Goal: Transaction & Acquisition: Book appointment/travel/reservation

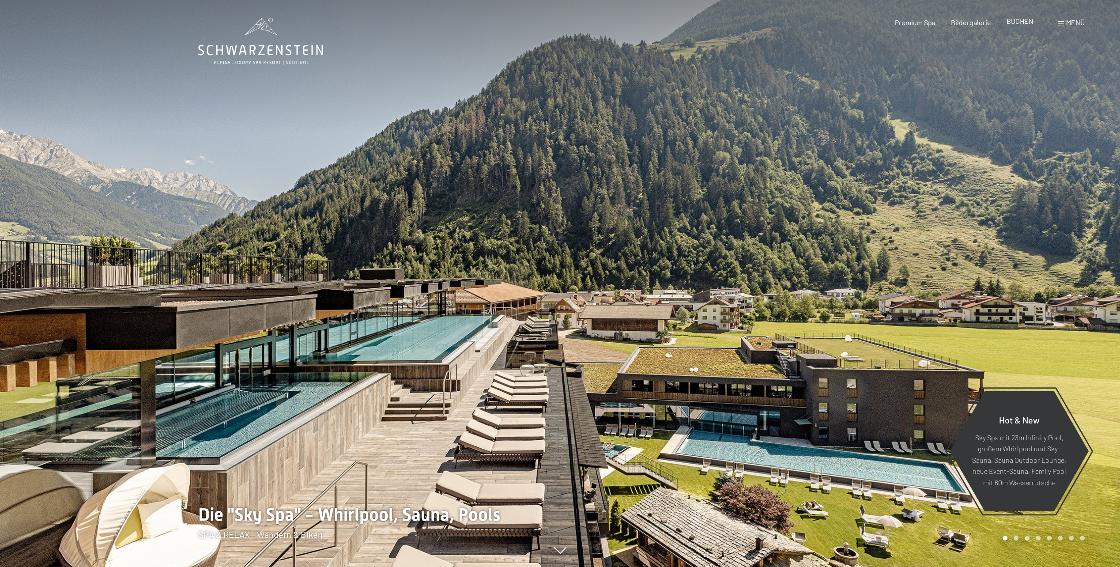
click at [1018, 24] on span "BUCHEN" at bounding box center [1020, 21] width 27 height 8
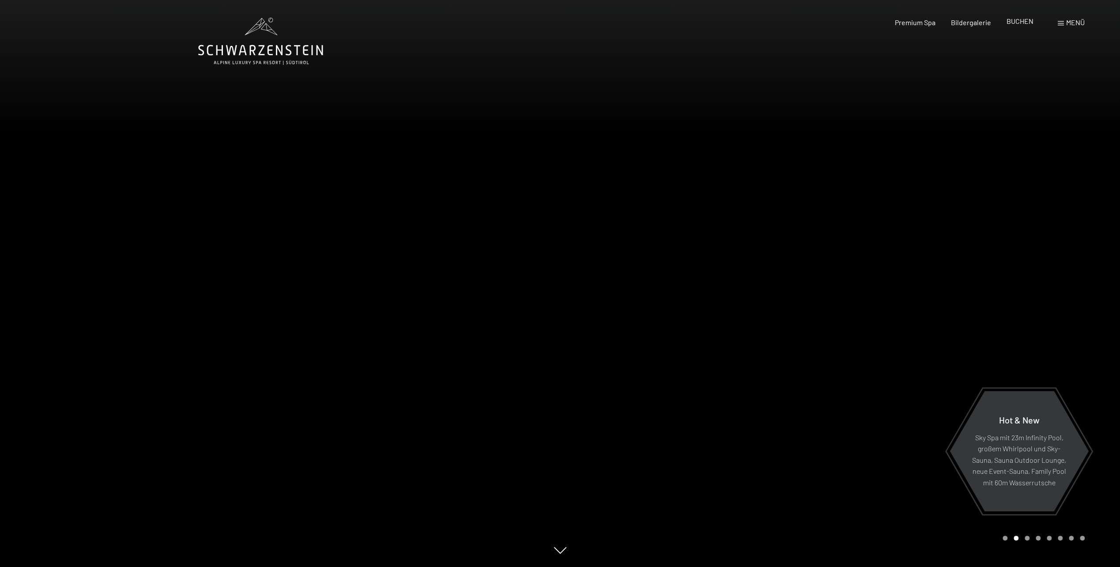
click at [1016, 23] on span "BUCHEN" at bounding box center [1020, 21] width 27 height 8
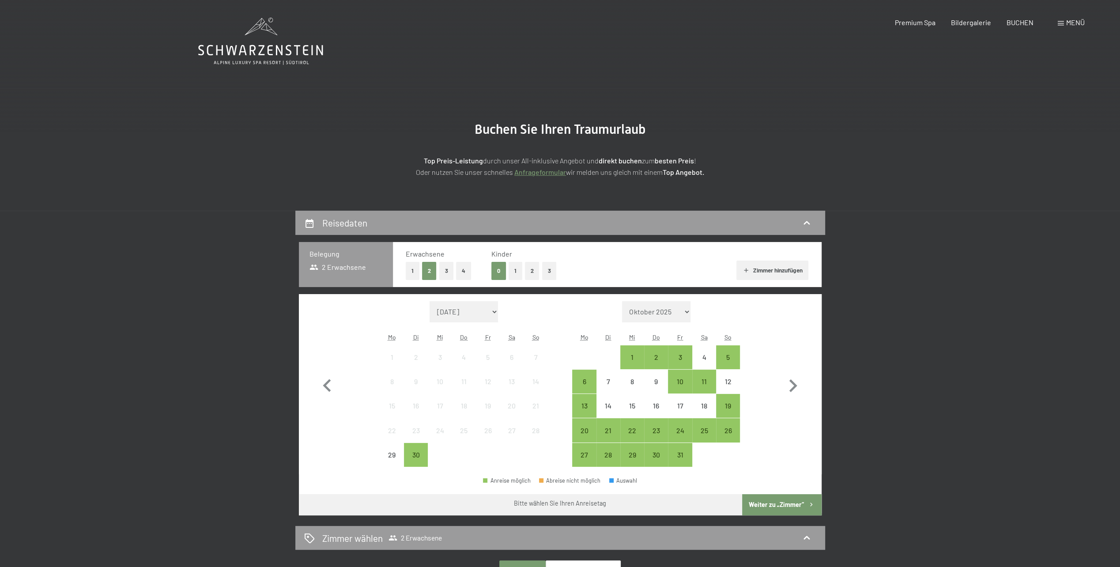
click at [529, 272] on button "2" at bounding box center [532, 271] width 15 height 18
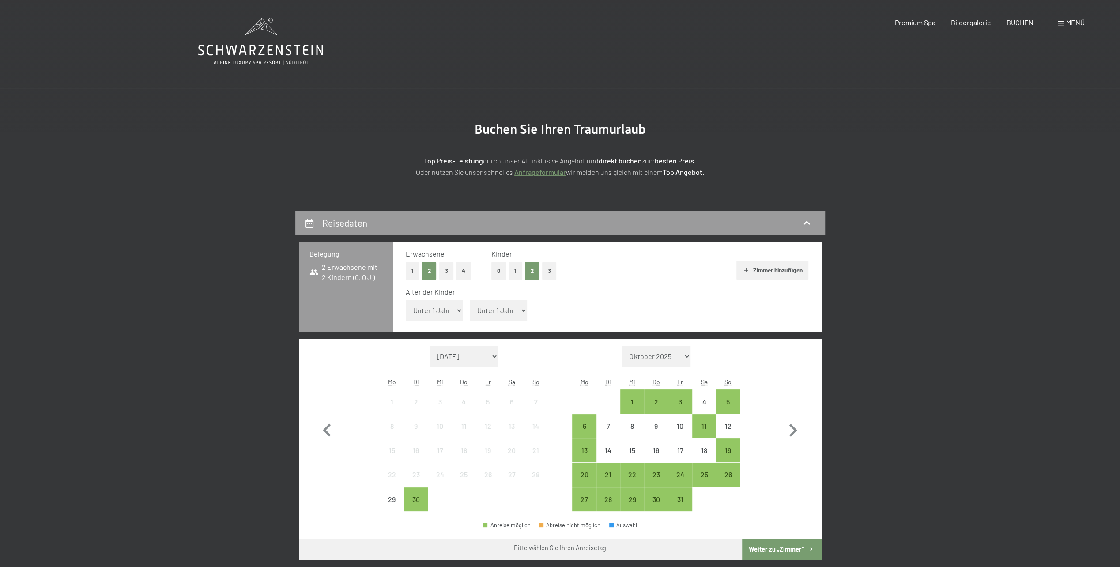
click at [455, 306] on select "Unter 1 Jahr 1 Jahr 2 Jahre 3 Jahre 4 Jahre 5 Jahre 6 Jahre 7 Jahre 8 Jahre 9 J…" at bounding box center [434, 310] width 57 height 21
select select "8"
click at [406, 300] on select "Unter 1 Jahr 1 Jahr 2 Jahre 3 Jahre 4 Jahre 5 Jahre 6 Jahre 7 Jahre 8 Jahre 9 J…" at bounding box center [434, 310] width 57 height 21
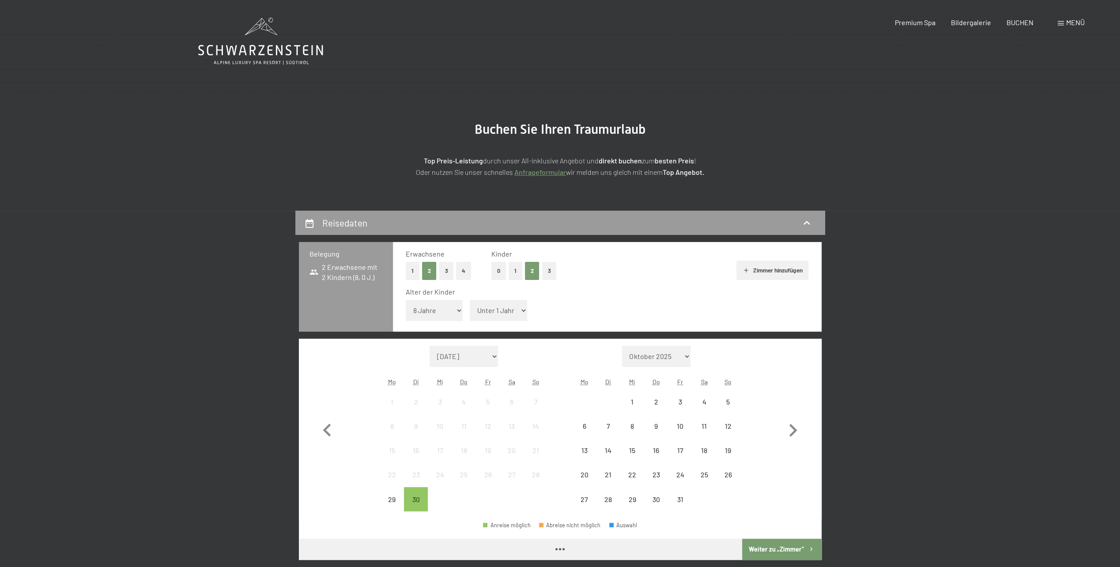
drag, startPoint x: 507, startPoint y: 315, endPoint x: 502, endPoint y: 320, distance: 7.2
click at [507, 315] on select "Unter 1 Jahr 1 Jahr 2 Jahre 3 Jahre 4 Jahre 5 Jahre 6 Jahre 7 Jahre 8 Jahre 9 J…" at bounding box center [498, 310] width 57 height 21
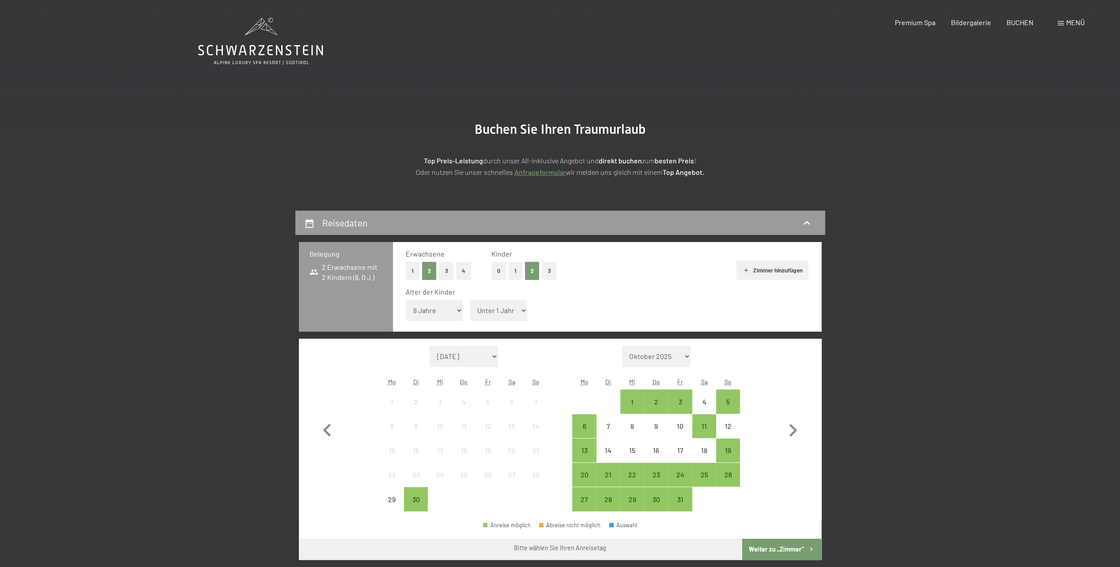
select select "11"
click at [470, 300] on select "Unter 1 Jahr 1 Jahr 2 Jahre 3 Jahre 4 Jahre 5 Jahre 6 Jahre 7 Jahre 8 Jahre 9 J…" at bounding box center [498, 310] width 57 height 21
click at [791, 432] on icon "button" at bounding box center [793, 431] width 26 height 26
select select "[DATE]"
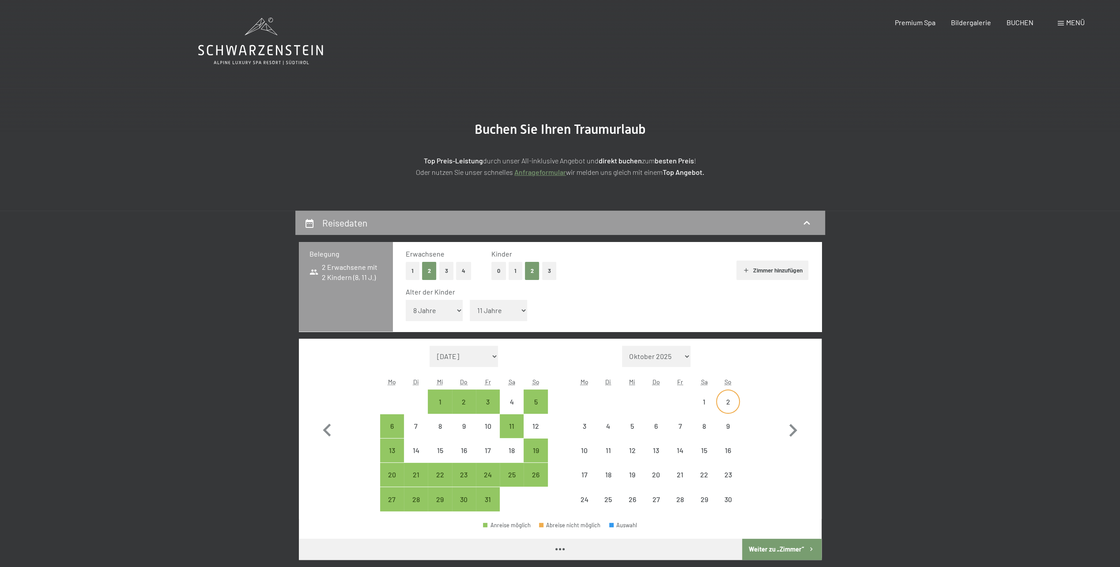
select select "[DATE]"
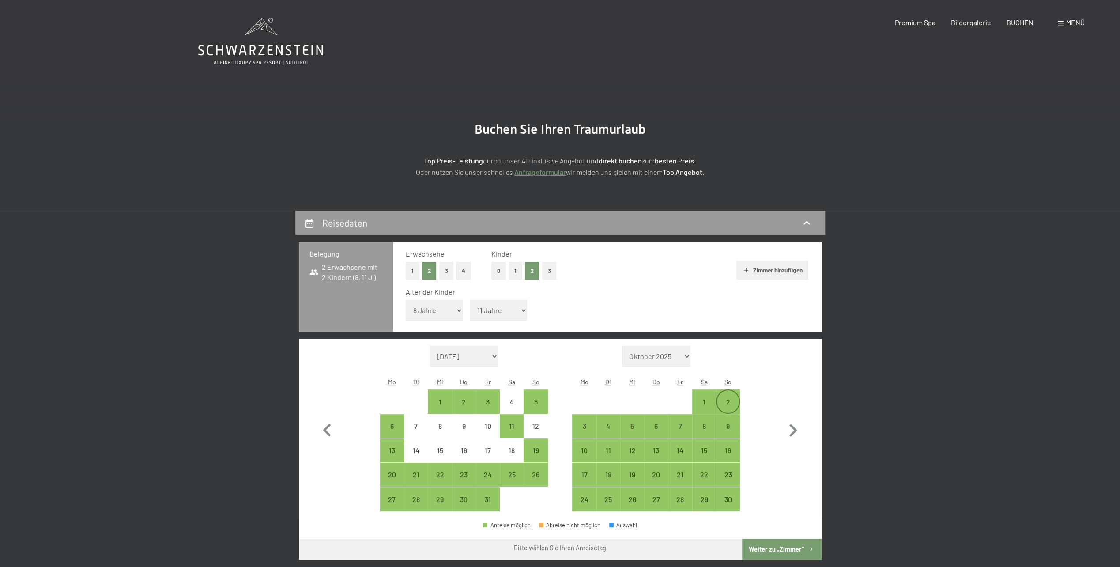
click at [727, 398] on div "2" at bounding box center [728, 409] width 22 height 22
select select "[DATE]"
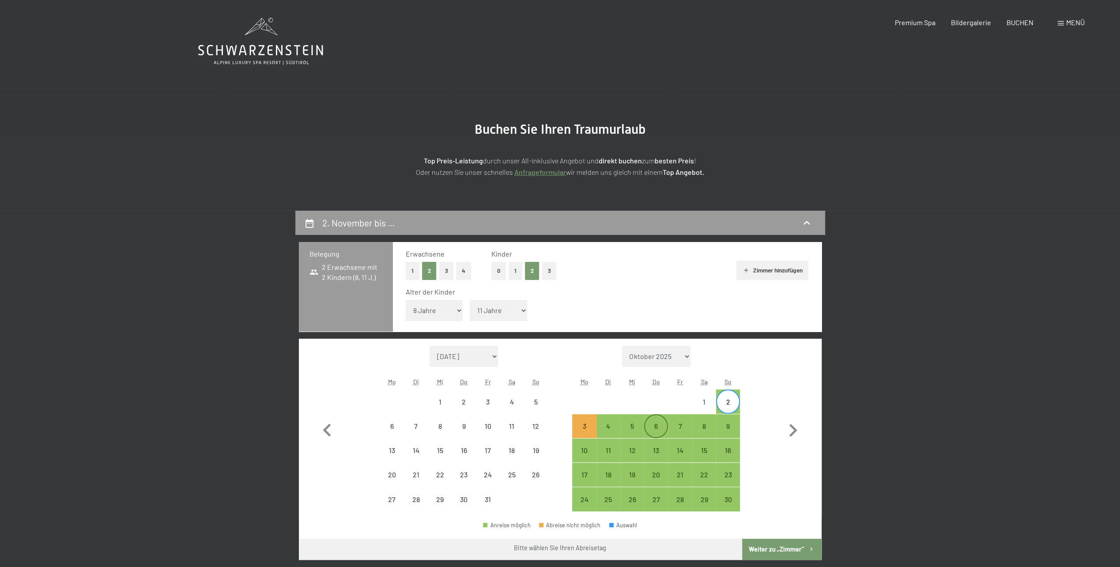
click at [654, 425] on div "6" at bounding box center [656, 434] width 22 height 22
select select "[DATE]"
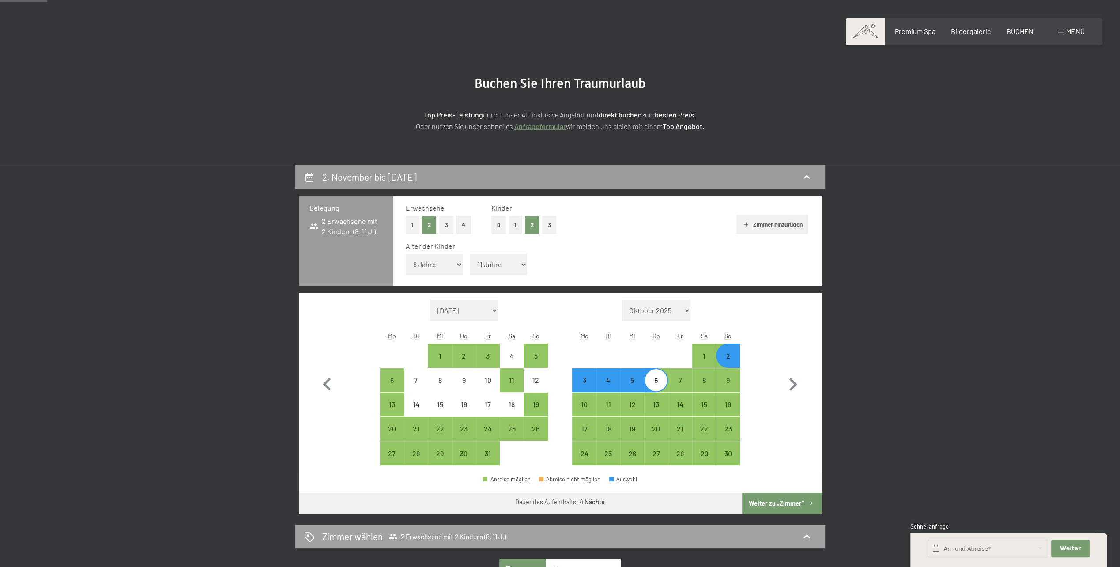
scroll to position [88, 0]
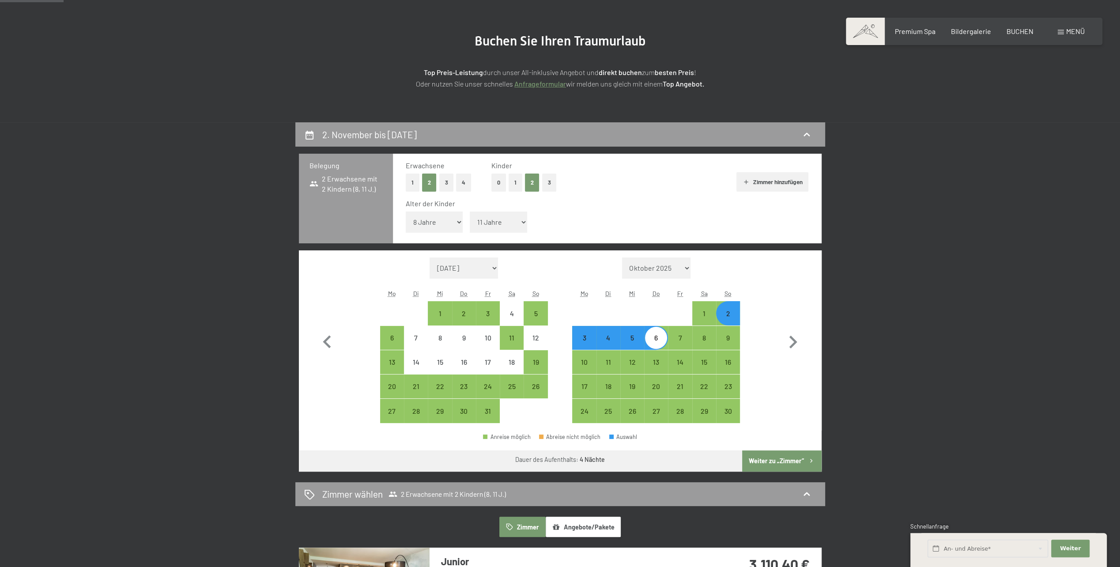
click at [779, 457] on button "Weiter zu „Zimmer“" at bounding box center [781, 460] width 79 height 21
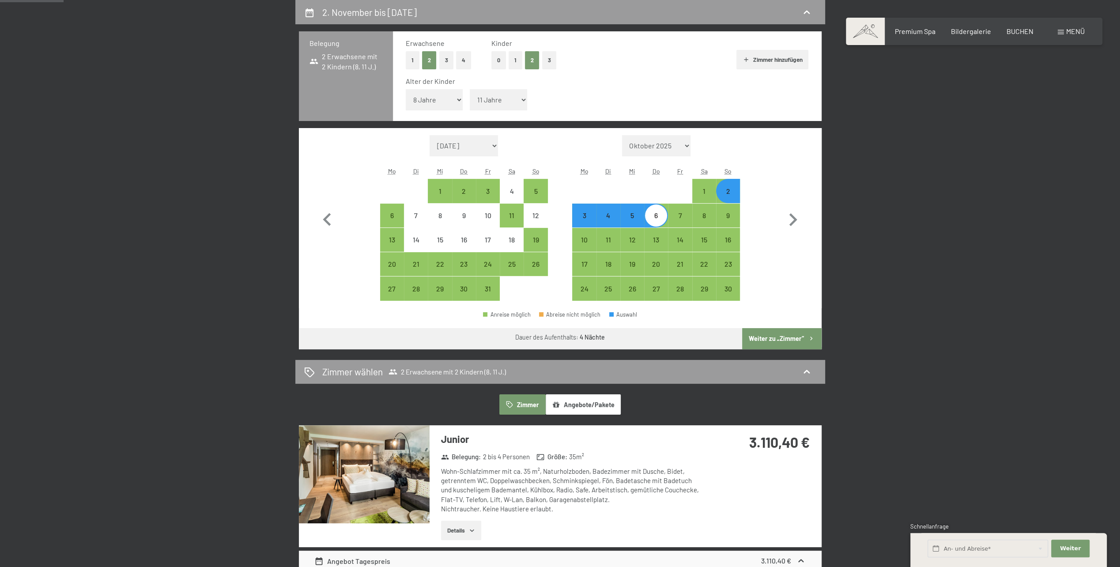
select select "[DATE]"
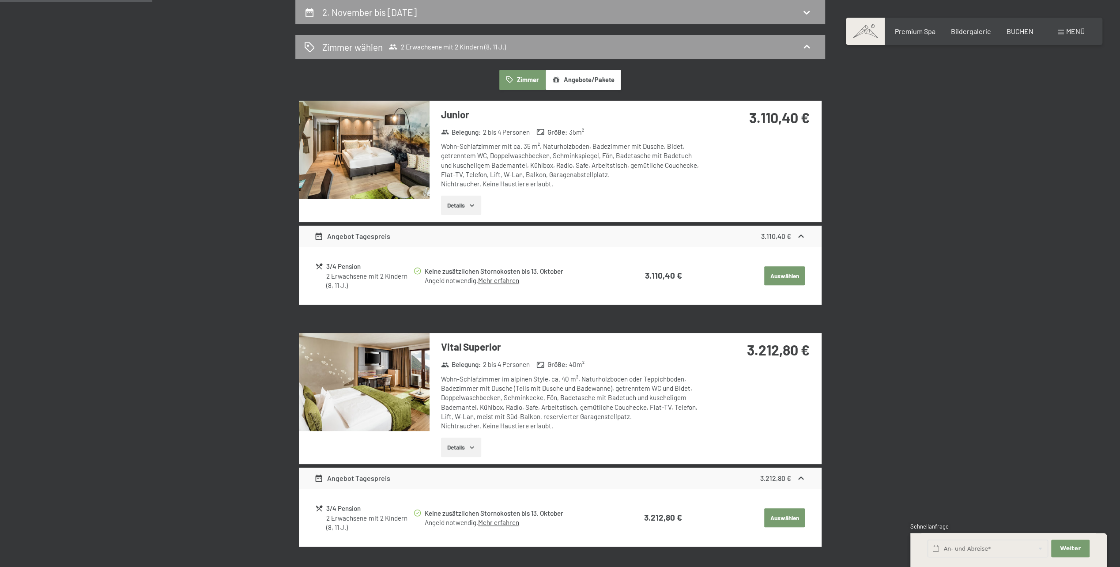
click at [579, 87] on button "Angebote/Pakete" at bounding box center [583, 80] width 75 height 20
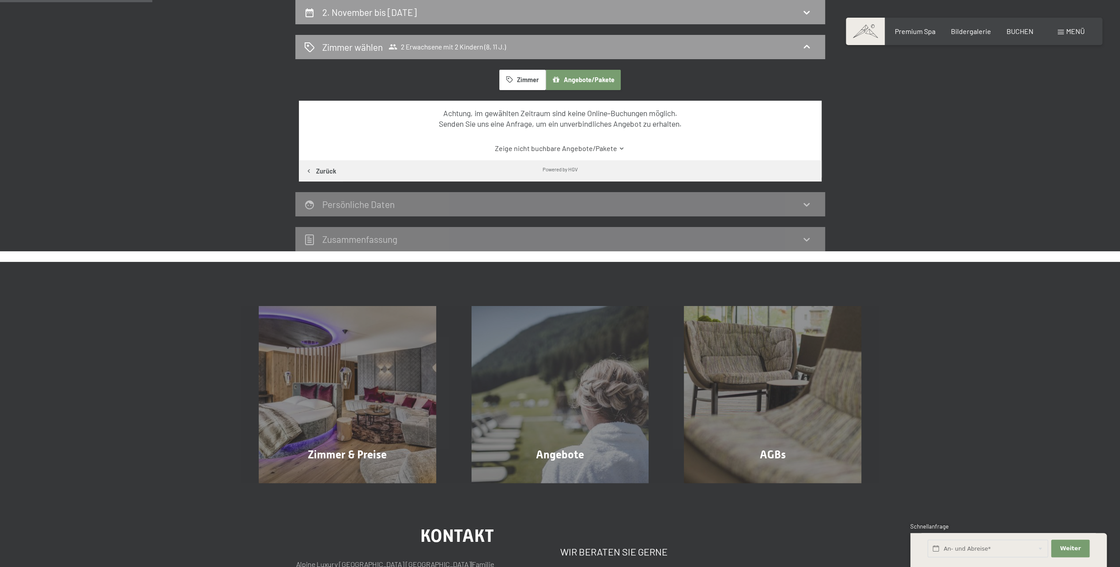
click at [594, 148] on link "Zeige nicht buchbare Angebote/Pakete" at bounding box center [560, 149] width 492 height 10
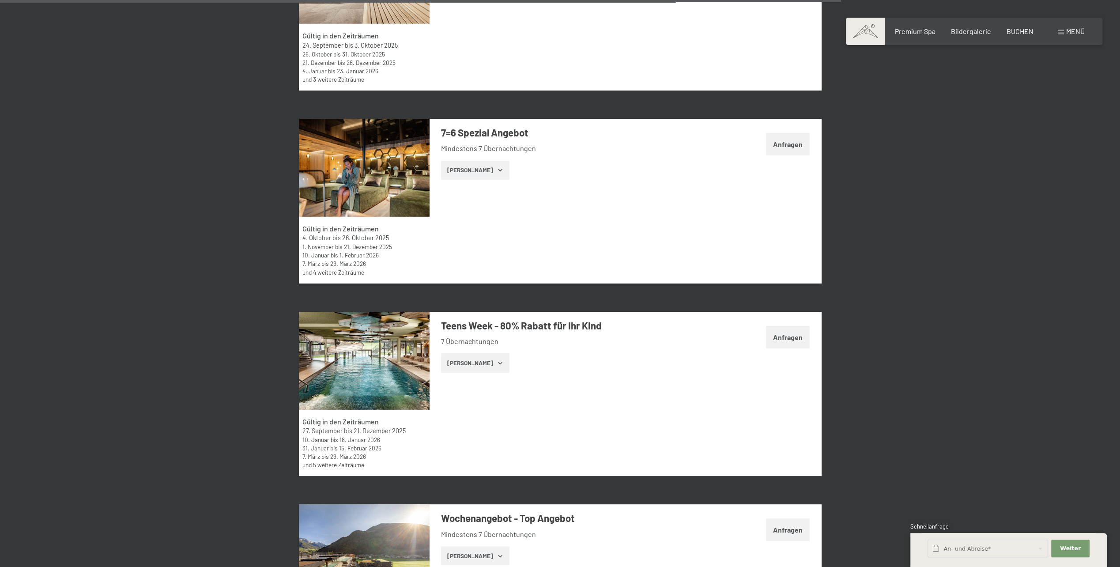
scroll to position [2463, 0]
click at [497, 359] on icon "button" at bounding box center [500, 362] width 7 height 7
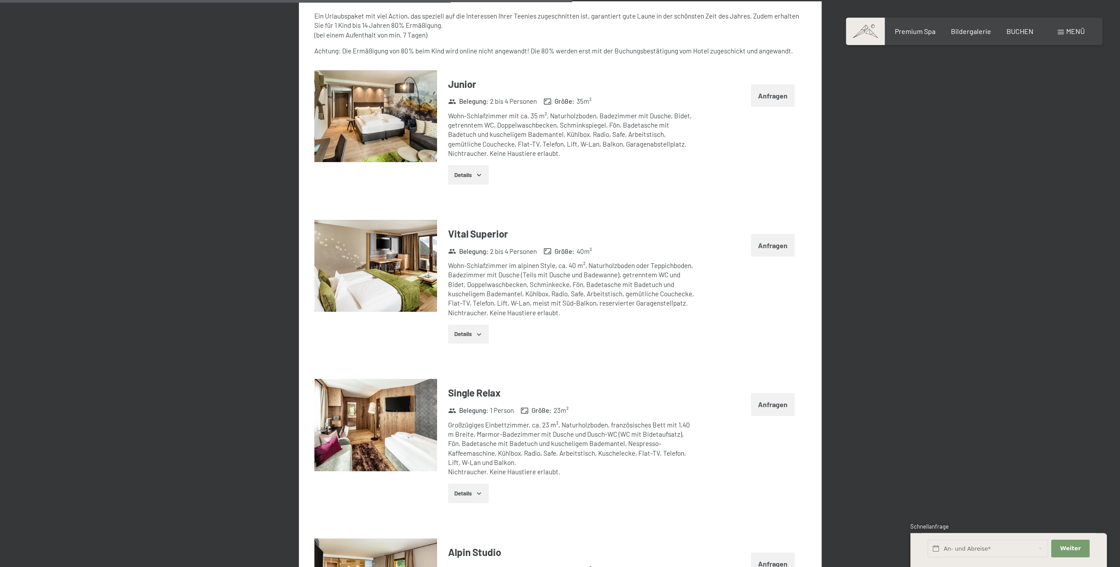
scroll to position [2816, 0]
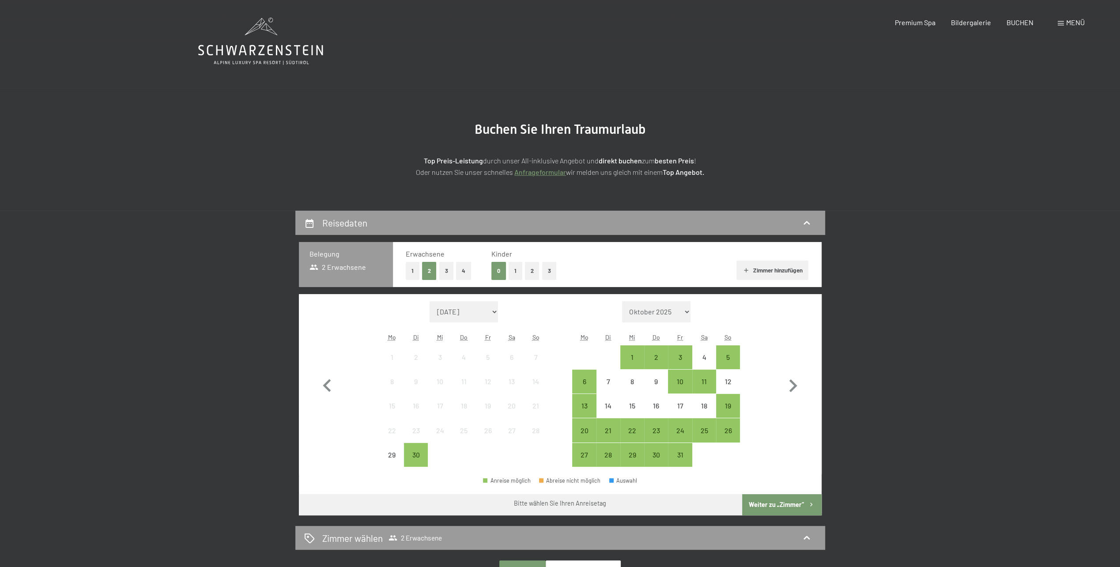
click at [529, 272] on button "2" at bounding box center [532, 271] width 15 height 18
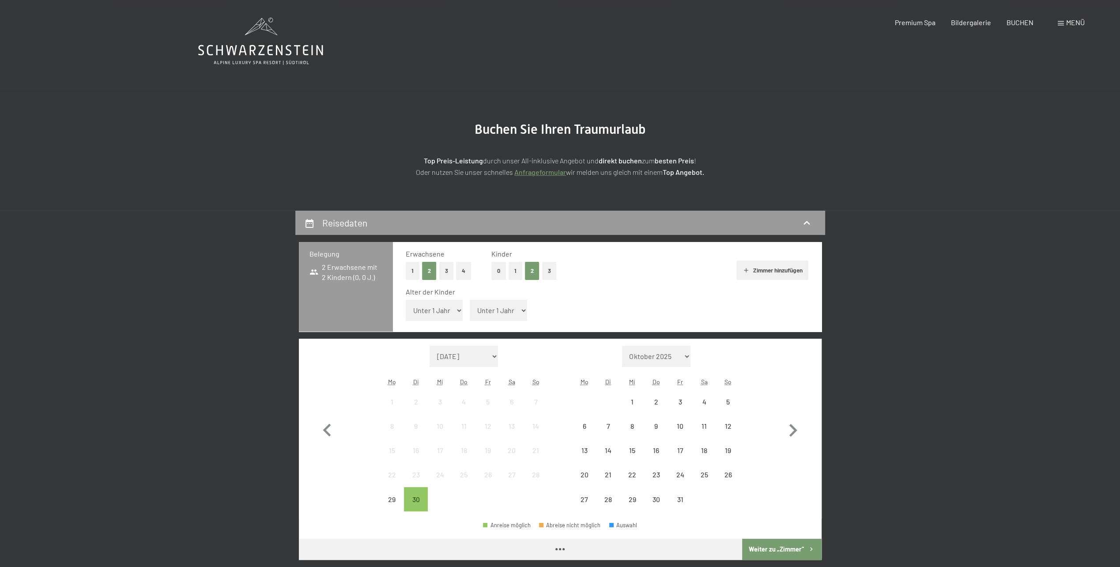
click at [497, 308] on span "Einwilligung Marketing*" at bounding box center [512, 309] width 73 height 9
click at [471, 308] on input "Einwilligung Marketing*" at bounding box center [466, 309] width 9 height 9
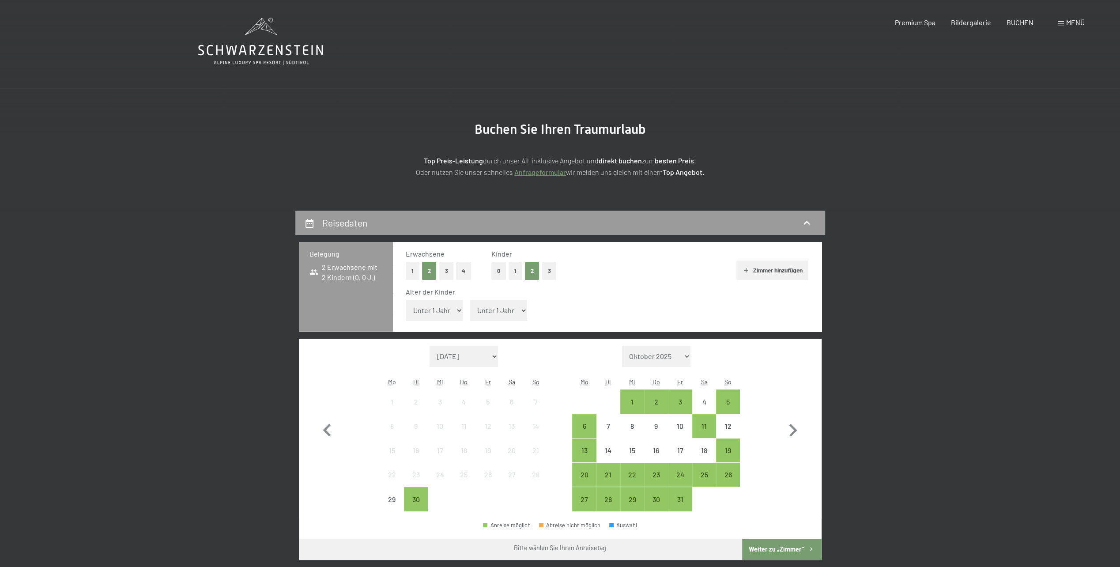
click at [498, 308] on span "Einwilligung Marketing*" at bounding box center [512, 309] width 73 height 9
click at [471, 308] on input "Einwilligung Marketing*" at bounding box center [466, 309] width 9 height 9
checkbox input "false"
click at [443, 311] on select "Unter 1 Jahr 1 Jahr 2 Jahre 3 Jahre 4 Jahre 5 Jahre 6 Jahre 7 Jahre 8 Jahre 9 J…" at bounding box center [434, 310] width 57 height 21
select select "8"
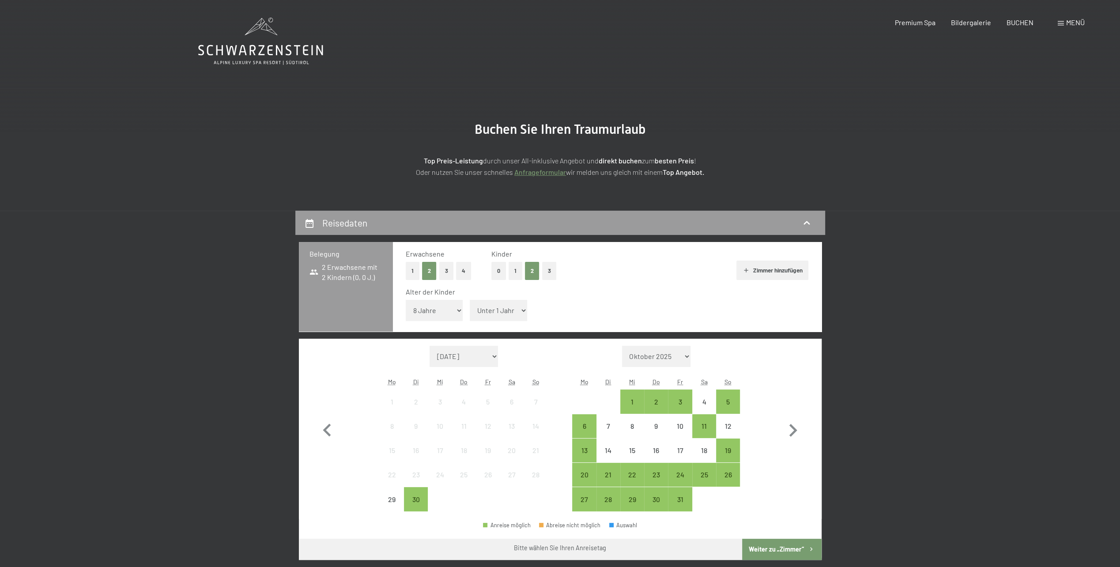
click at [406, 300] on select "Unter 1 Jahr 1 Jahr 2 Jahre 3 Jahre 4 Jahre 5 Jahre 6 Jahre 7 Jahre 8 Jahre 9 J…" at bounding box center [434, 310] width 57 height 21
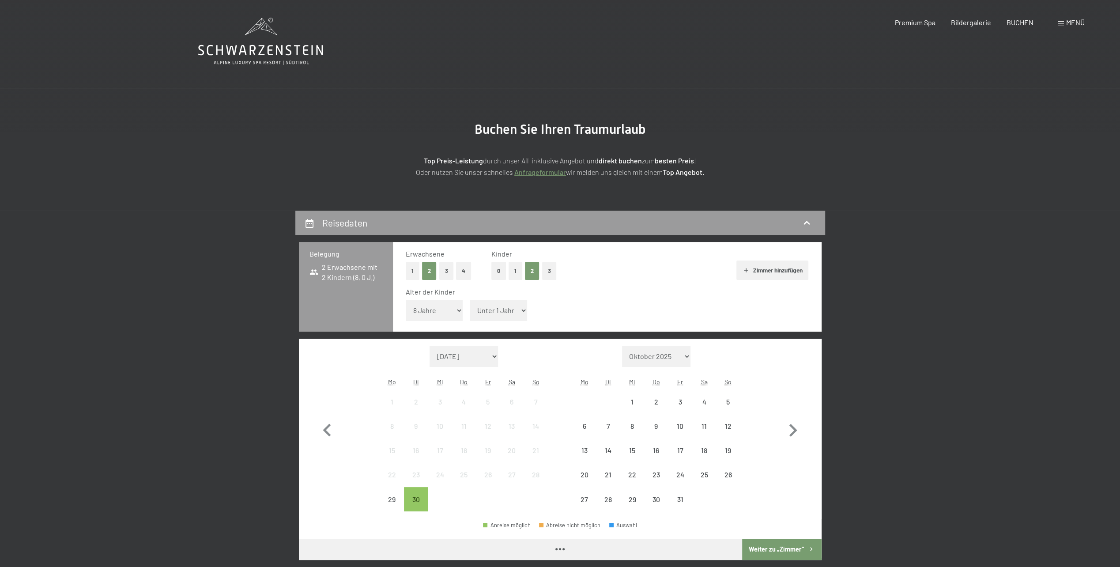
click at [494, 307] on span "Einwilligung Marketing*" at bounding box center [512, 309] width 73 height 9
click at [471, 307] on input "Einwilligung Marketing*" at bounding box center [466, 309] width 9 height 9
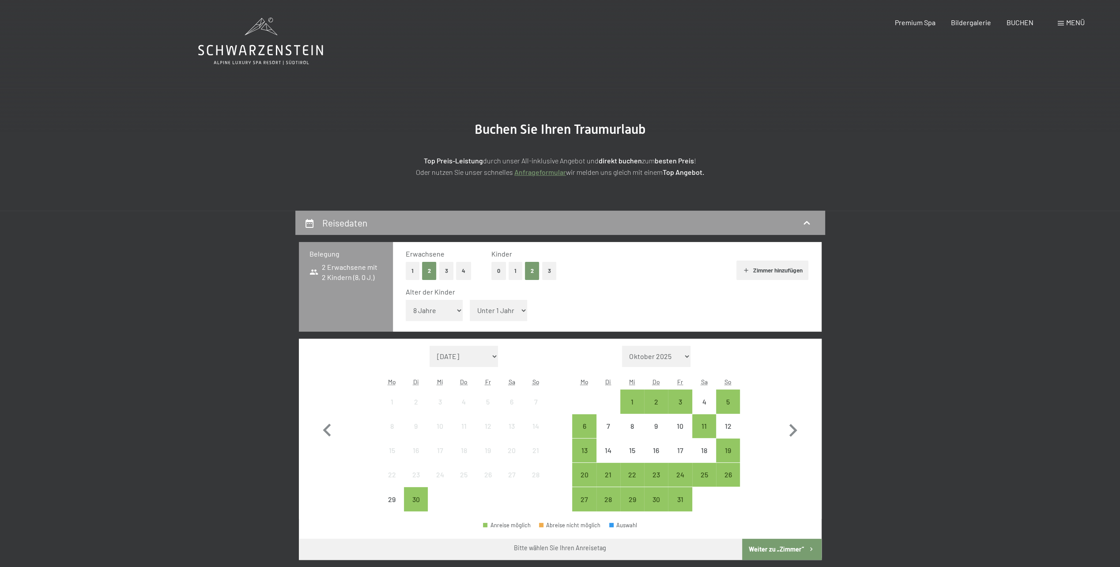
click at [523, 311] on span "Einwilligung Marketing*" at bounding box center [512, 309] width 73 height 9
click at [471, 311] on input "Einwilligung Marketing*" at bounding box center [466, 309] width 9 height 9
click at [481, 311] on span "Einwilligung Marketing*" at bounding box center [512, 309] width 73 height 9
click at [471, 311] on input "Einwilligung Marketing*" at bounding box center [466, 309] width 9 height 9
click at [447, 310] on select "Unter 1 Jahr 1 Jahr 2 Jahre 3 Jahre 4 Jahre 5 Jahre 6 Jahre 7 Jahre 8 Jahre 9 J…" at bounding box center [434, 310] width 57 height 21
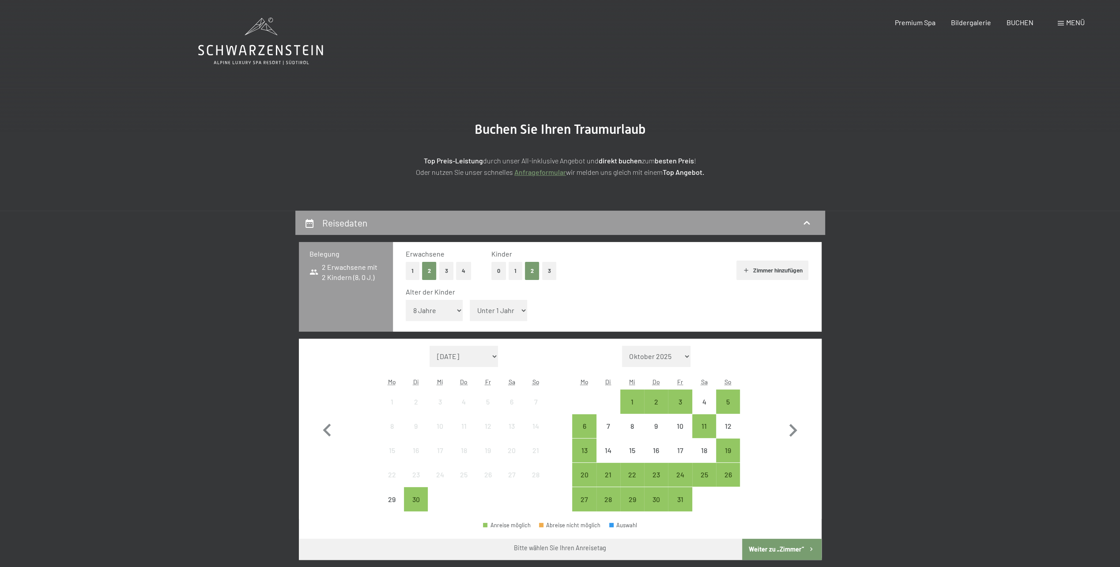
drag, startPoint x: 447, startPoint y: 310, endPoint x: 476, endPoint y: 310, distance: 28.7
click at [447, 310] on select "Unter 1 Jahr 1 Jahr 2 Jahre 3 Jahre 4 Jahre 5 Jahre 6 Jahre 7 Jahre 8 Jahre 9 J…" at bounding box center [434, 310] width 57 height 21
click at [483, 310] on span "Einwilligung Marketing*" at bounding box center [512, 309] width 73 height 9
click at [471, 310] on input "Einwilligung Marketing*" at bounding box center [466, 309] width 9 height 9
checkbox input "false"
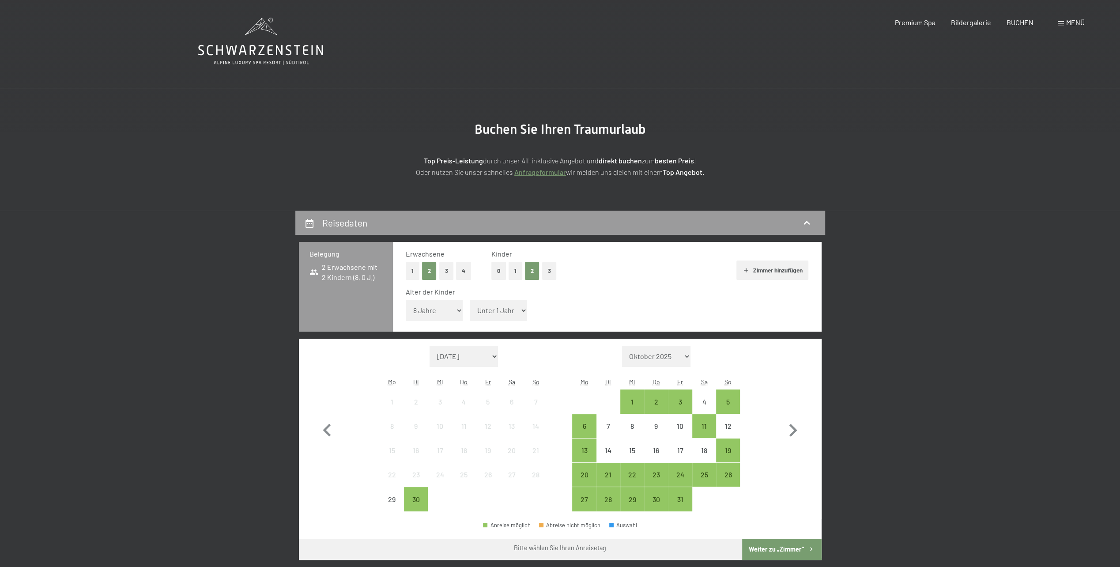
click at [519, 266] on button "1" at bounding box center [516, 271] width 14 height 18
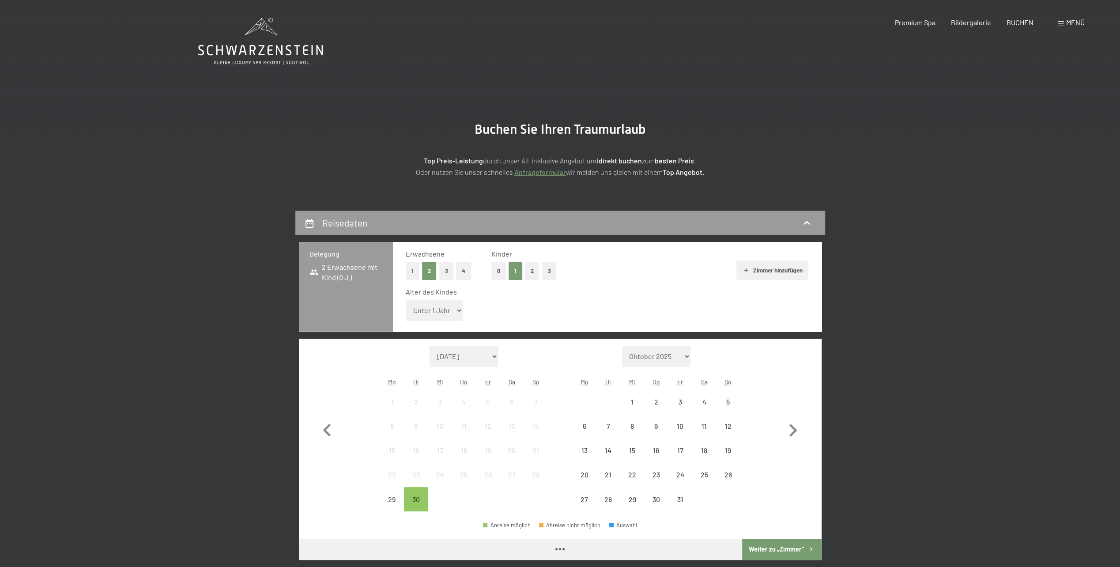
click at [535, 269] on button "2" at bounding box center [532, 271] width 15 height 18
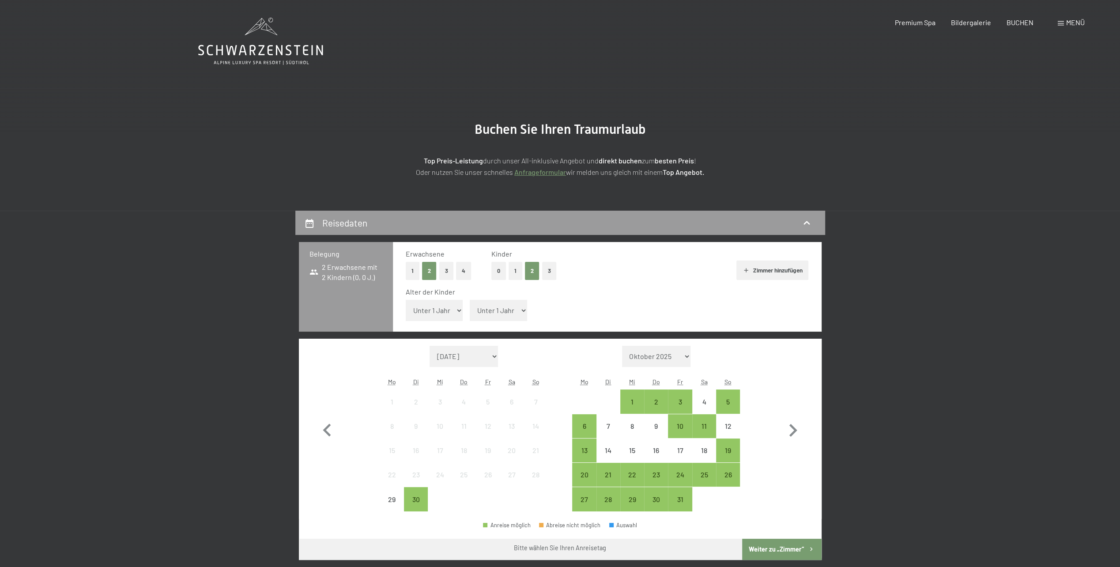
click at [438, 313] on select "Unter 1 Jahr 1 Jahr 2 Jahre 3 Jahre 4 Jahre 5 Jahre 6 Jahre 7 Jahre 8 Jahre 9 J…" at bounding box center [434, 310] width 57 height 21
click at [406, 300] on select "Unter 1 Jahr 1 Jahr 2 Jahre 3 Jahre 4 Jahre 5 Jahre 6 Jahre 7 Jahre 8 Jahre 9 J…" at bounding box center [434, 310] width 57 height 21
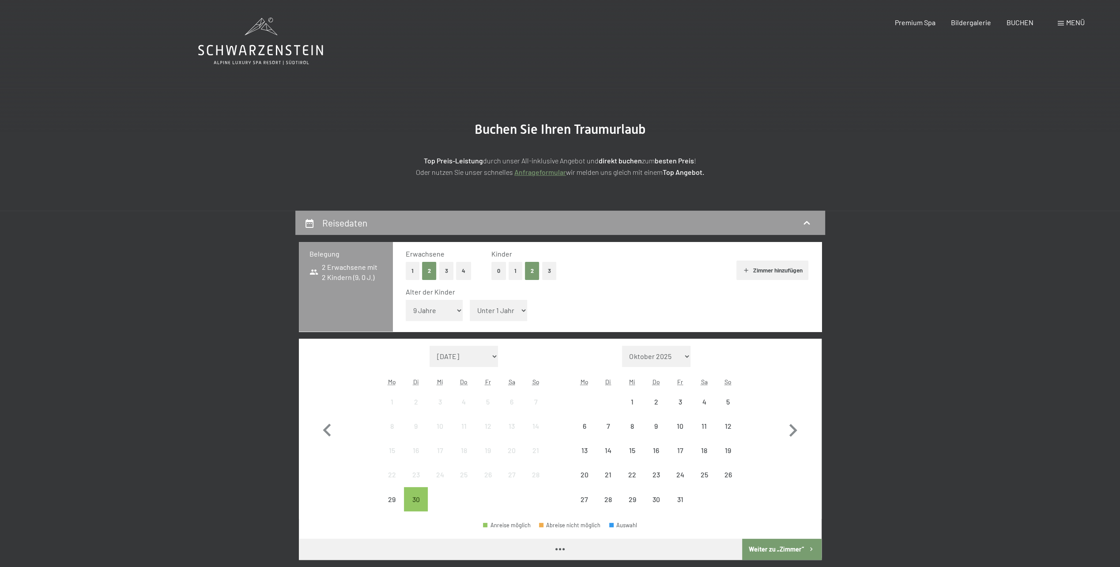
drag, startPoint x: 432, startPoint y: 313, endPoint x: 432, endPoint y: 319, distance: 6.6
click at [432, 313] on select "Unter 1 Jahr 1 Jahr 2 Jahre 3 Jahre 4 Jahre 5 Jahre 6 Jahre 7 Jahre 8 Jahre 9 J…" at bounding box center [434, 310] width 57 height 21
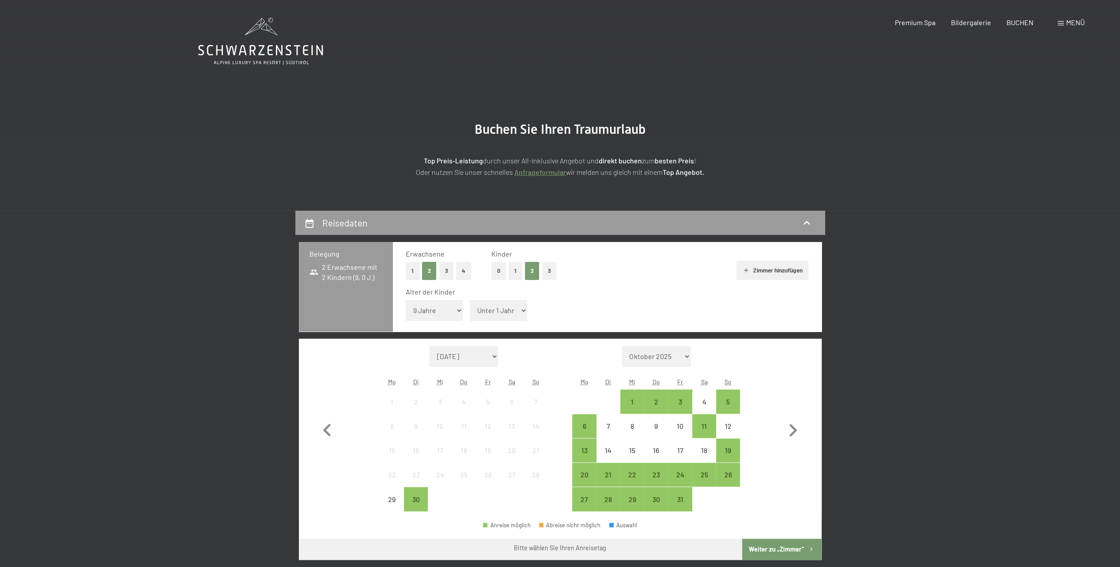
select select "11"
click at [406, 300] on select "Unter 1 Jahr 1 Jahr 2 Jahre 3 Jahre 4 Jahre 5 Jahre 6 Jahre 7 Jahre 8 Jahre 9 J…" at bounding box center [434, 310] width 57 height 21
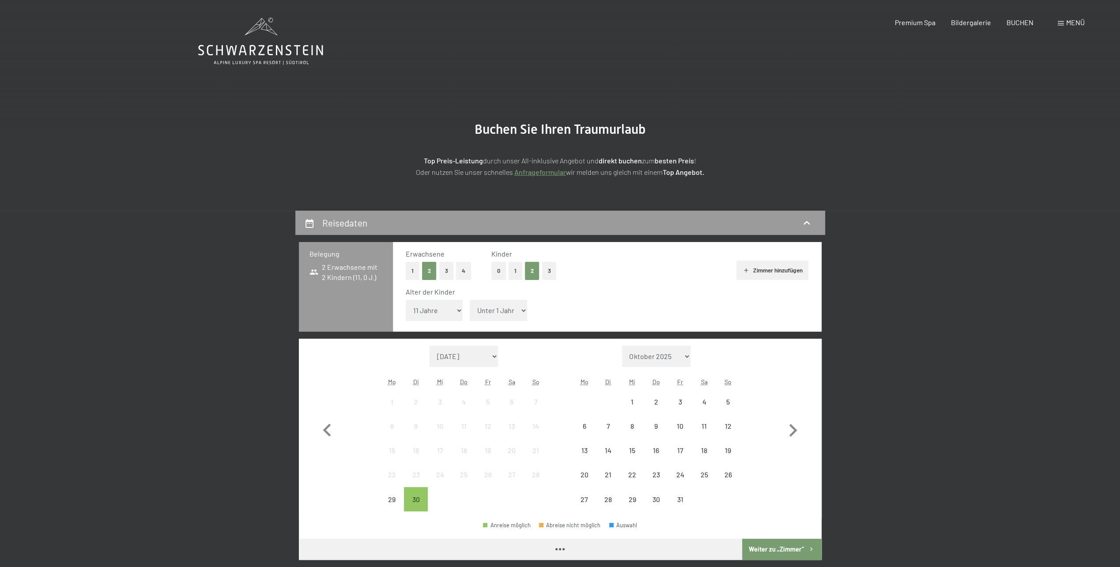
click at [495, 314] on select "Unter 1 Jahr 1 Jahr 2 Jahre 3 Jahre 4 Jahre 5 Jahre 6 Jahre 7 Jahre 8 Jahre 9 J…" at bounding box center [498, 310] width 57 height 21
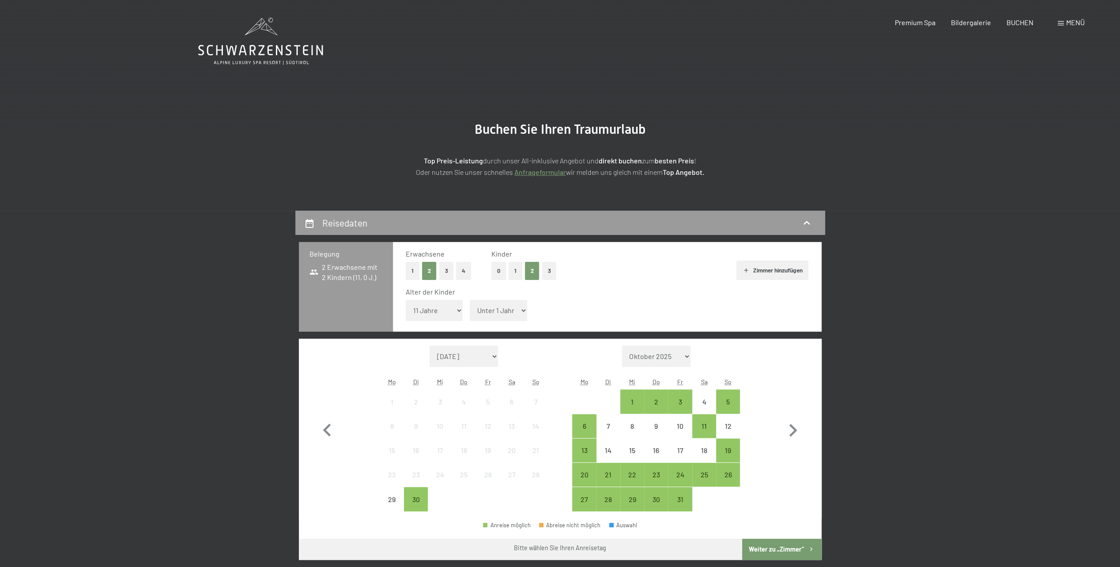
select select "8"
click at [470, 300] on select "Unter 1 Jahr 1 Jahr 2 Jahre 3 Jahre 4 Jahre 5 Jahre 6 Jahre 7 Jahre 8 Jahre 9 J…" at bounding box center [498, 310] width 57 height 21
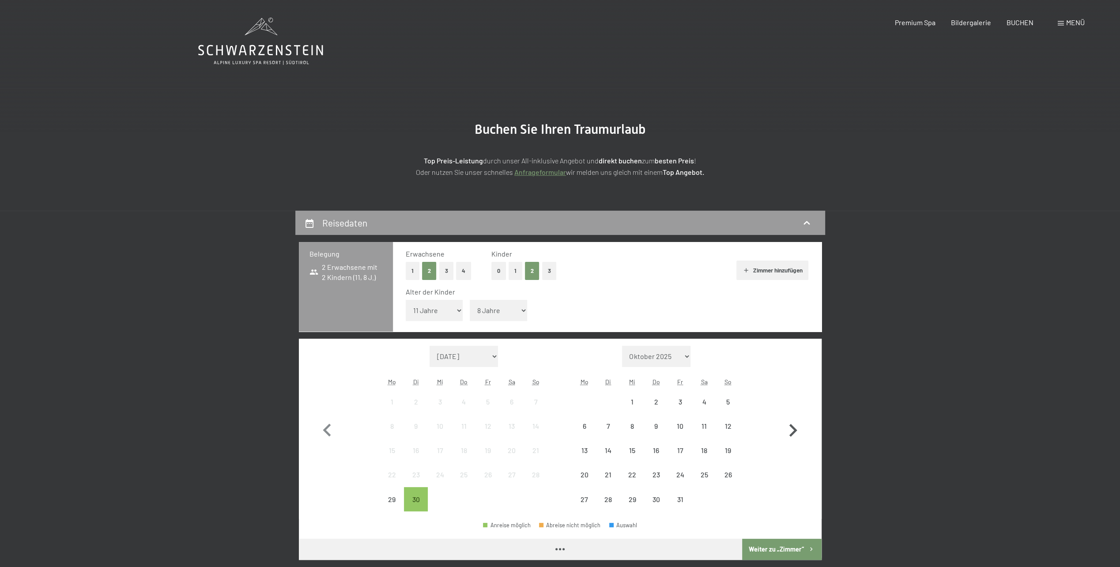
click at [796, 427] on icon "button" at bounding box center [793, 431] width 26 height 26
select select "[DATE]"
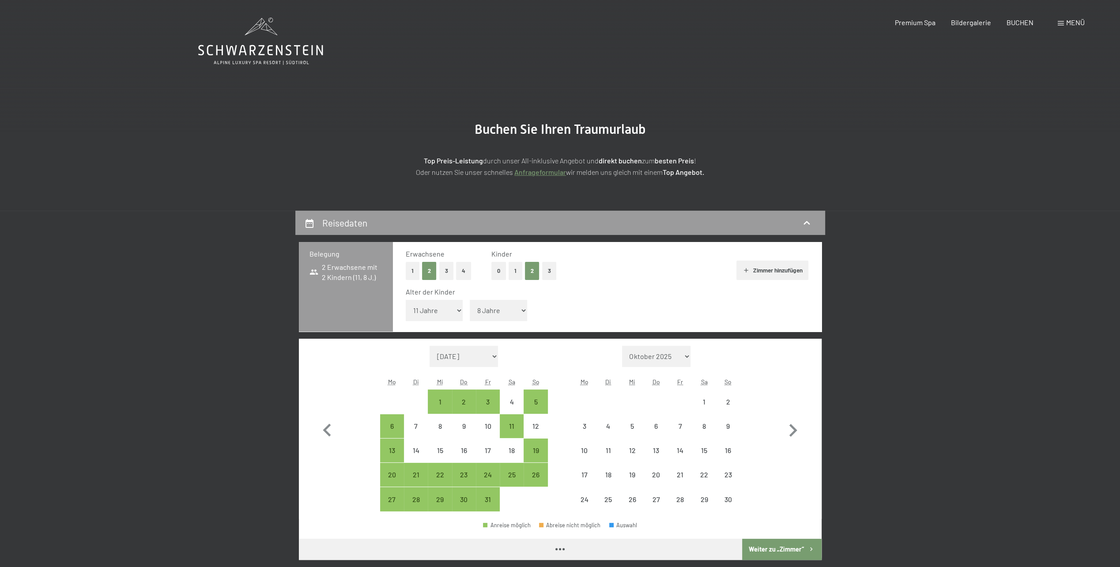
select select "[DATE]"
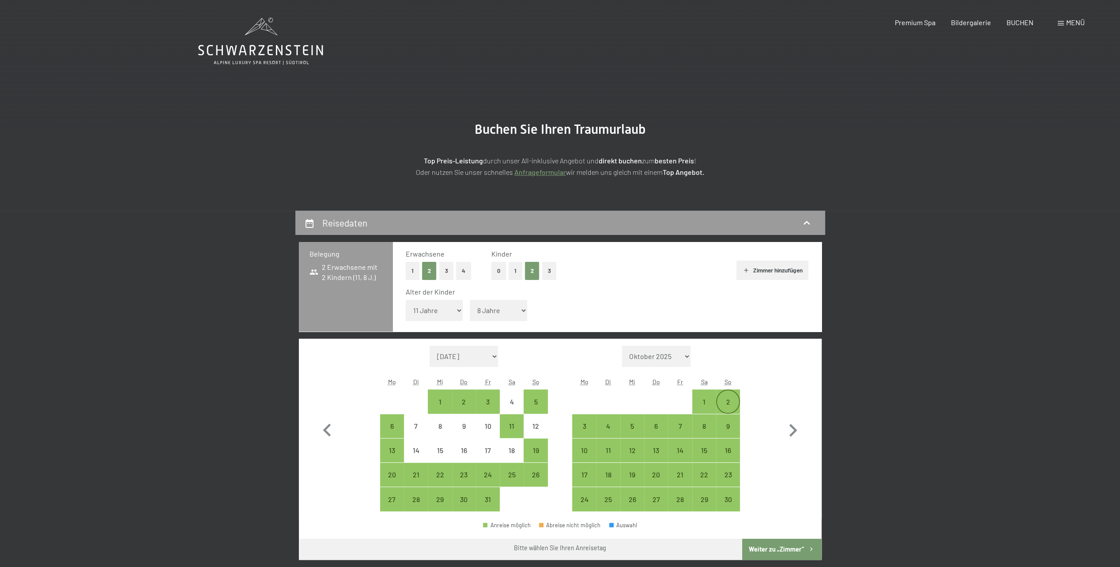
click at [729, 401] on div "2" at bounding box center [728, 409] width 22 height 22
select select "[DATE]"
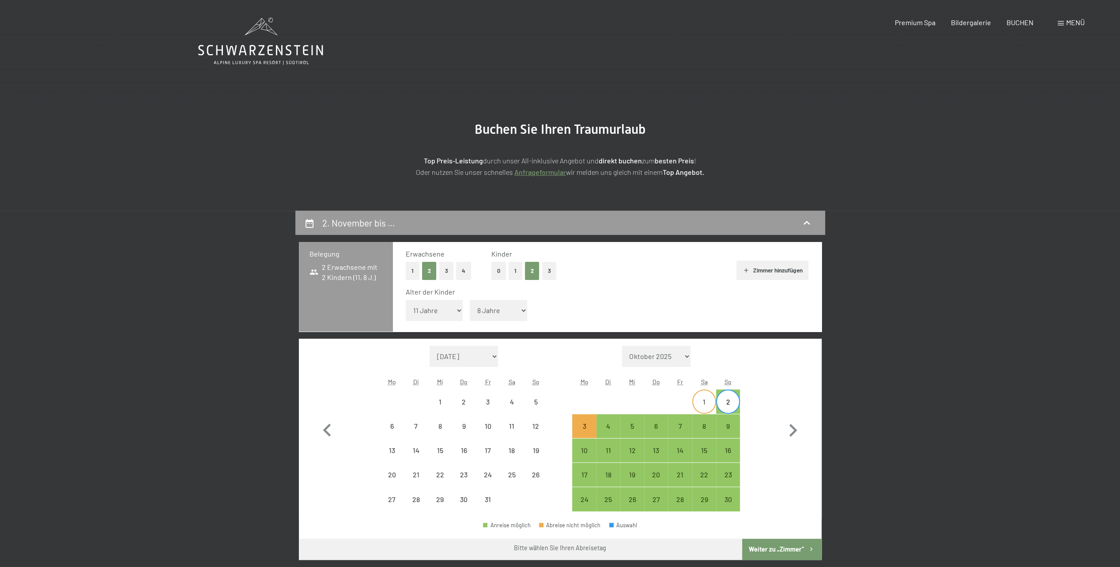
click at [704, 401] on div "1" at bounding box center [704, 409] width 22 height 22
select select "[DATE]"
click at [649, 422] on div "6" at bounding box center [656, 426] width 22 height 22
select select "[DATE]"
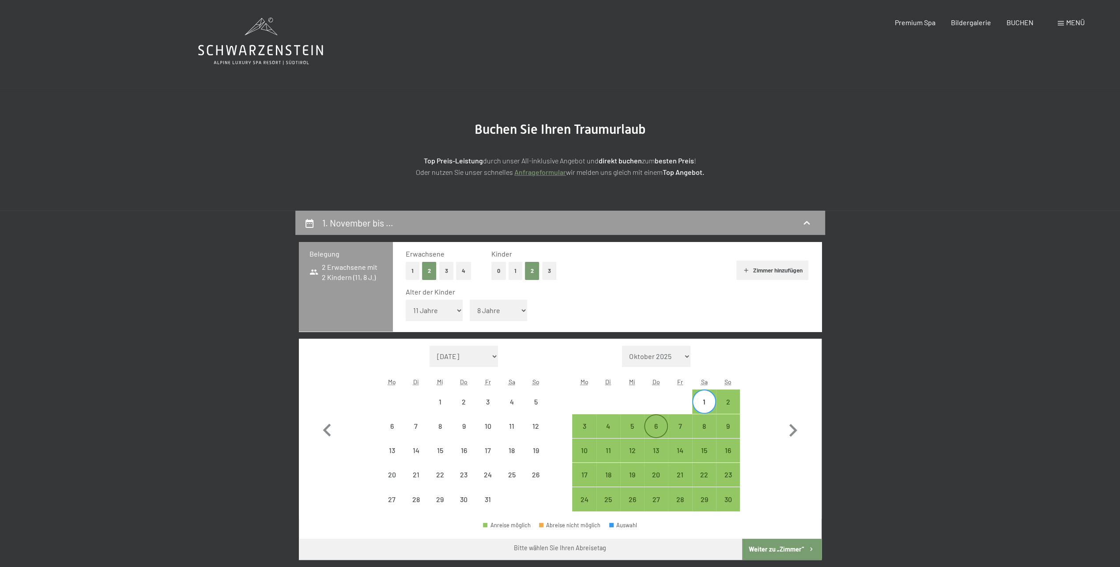
select select "[DATE]"
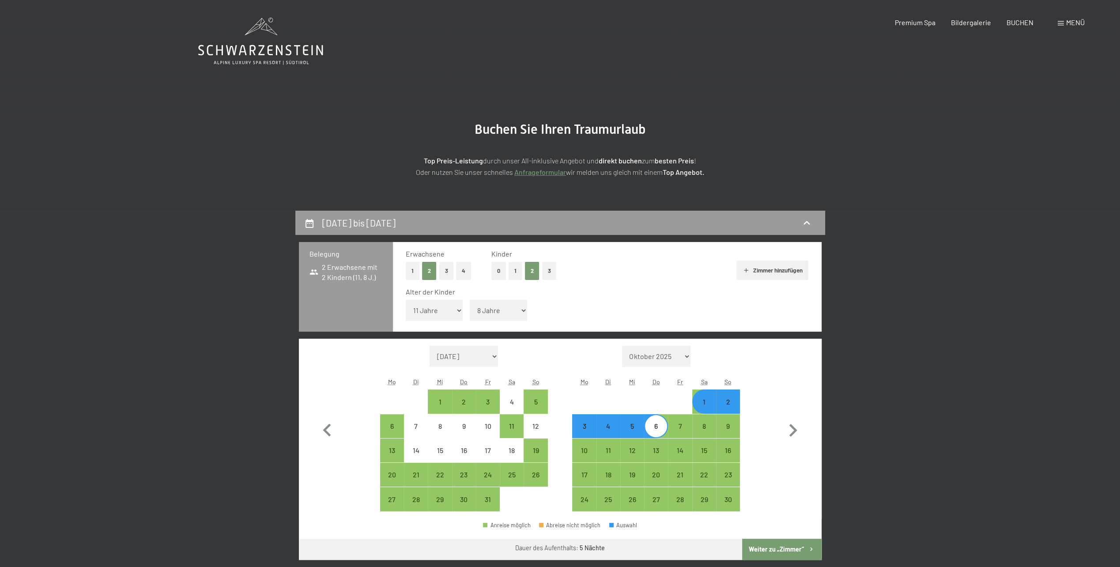
click at [776, 550] on button "Weiter zu „Zimmer“" at bounding box center [781, 549] width 79 height 21
select select "[DATE]"
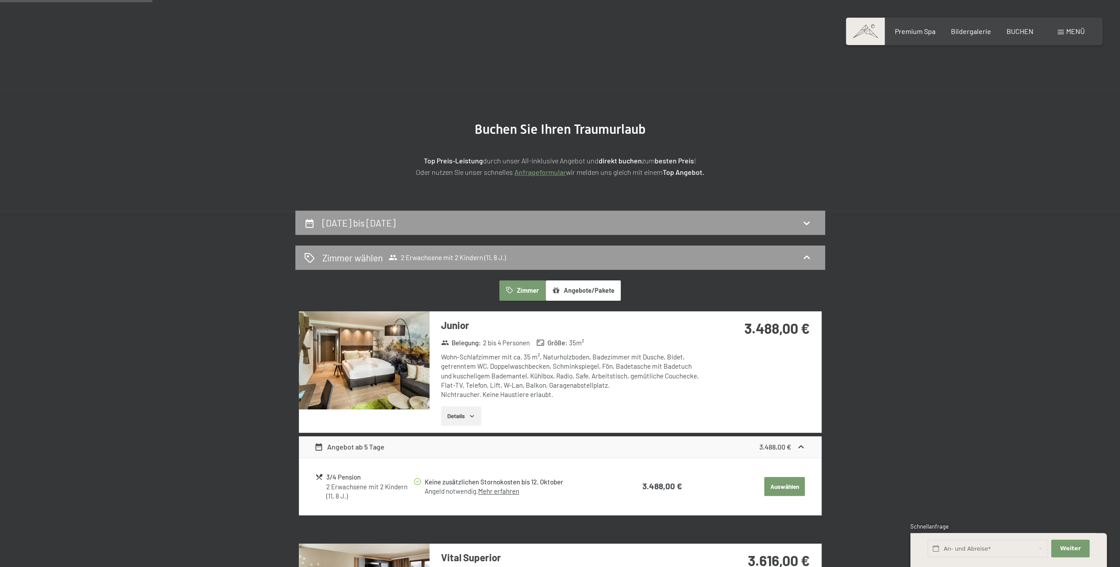
scroll to position [211, 0]
